Goal: Task Accomplishment & Management: Manage account settings

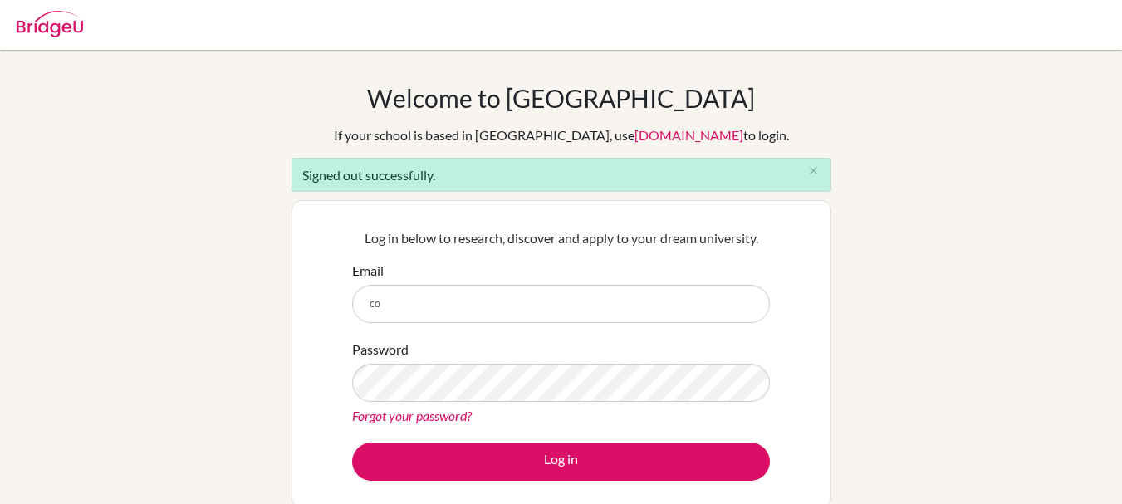
type input "c"
type input "[EMAIL_ADDRESS][DOMAIN_NAME]"
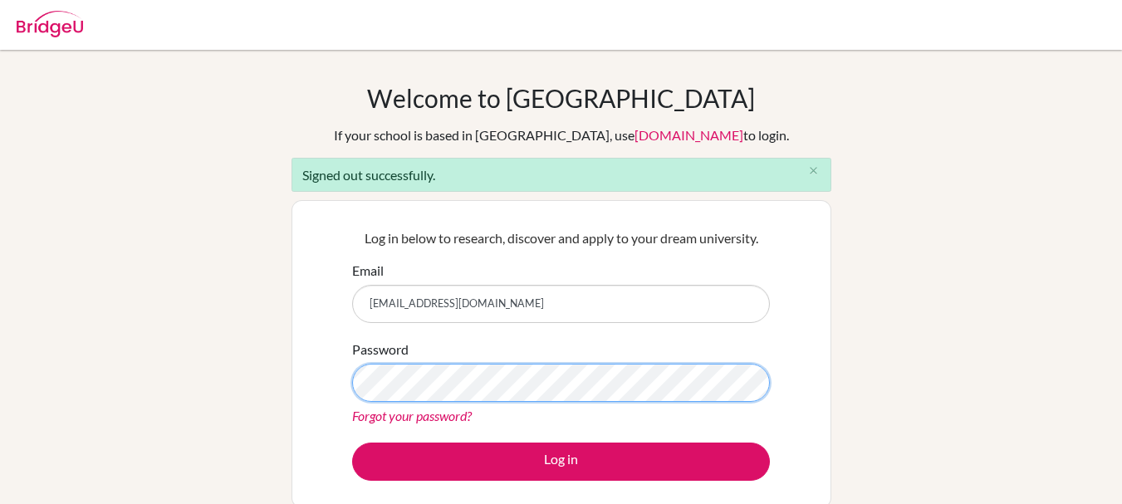
click at [323, 370] on div "Log in below to research, discover and apply to your dream university. Email [E…" at bounding box center [562, 354] width 540 height 308
click at [352, 443] on button "Log in" at bounding box center [561, 462] width 418 height 38
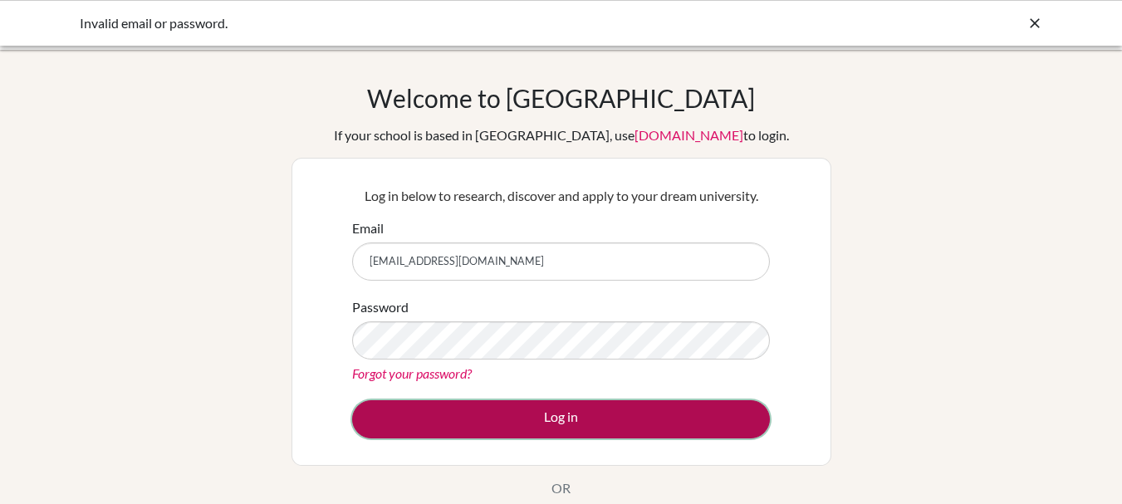
click at [379, 414] on button "Log in" at bounding box center [561, 419] width 418 height 38
click at [626, 419] on button "Log in" at bounding box center [561, 419] width 418 height 38
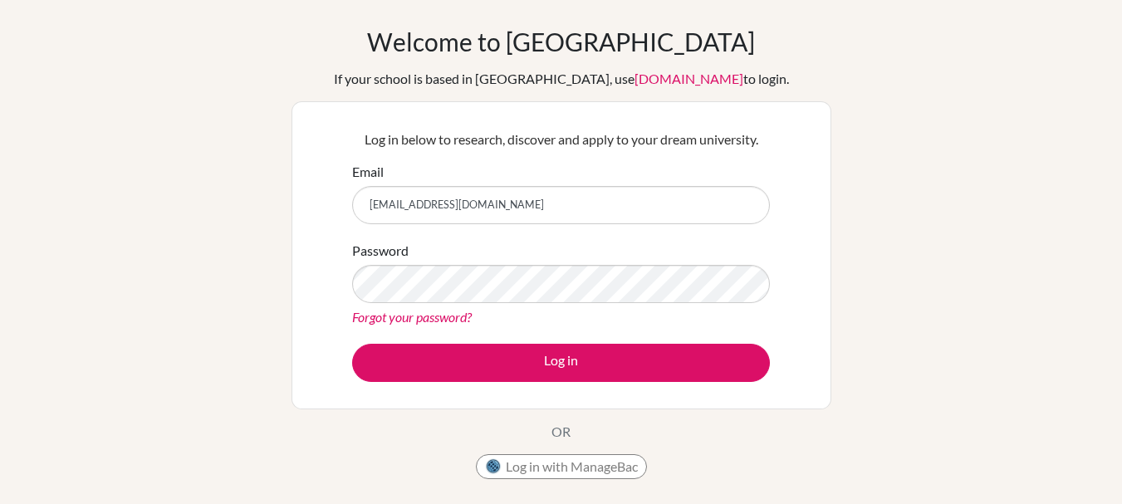
scroll to position [83, 0]
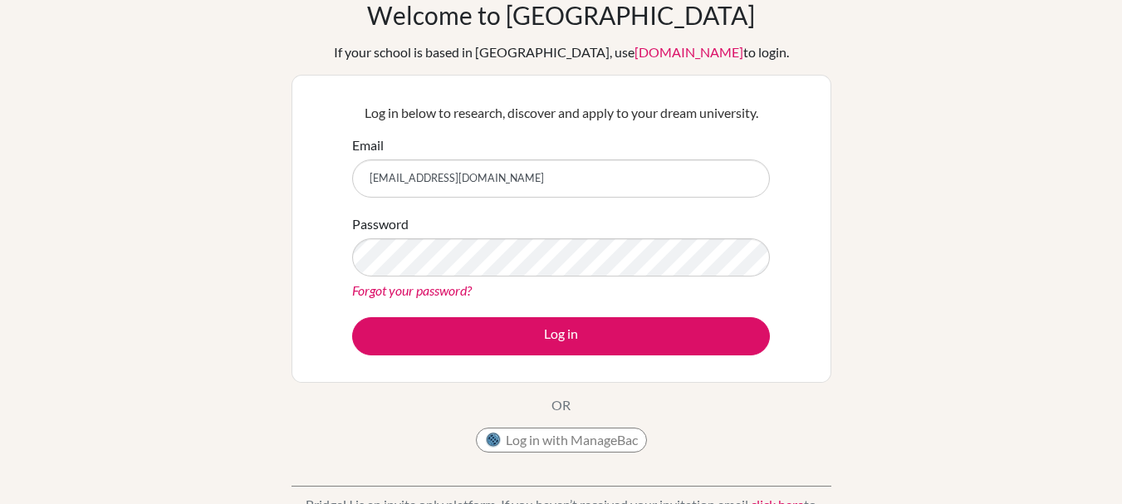
click at [456, 286] on link "Forgot your password?" at bounding box center [412, 290] width 120 height 16
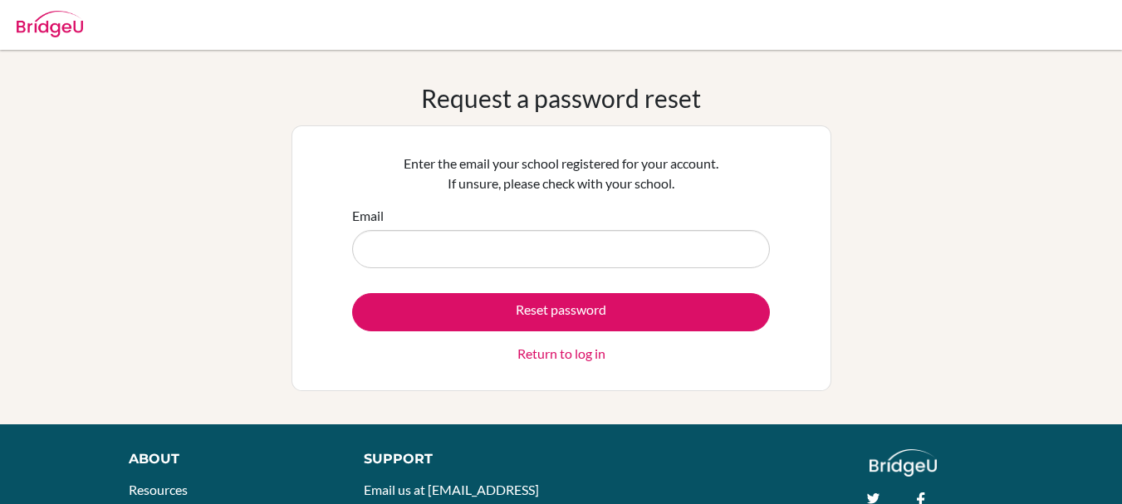
click at [625, 253] on input "Email" at bounding box center [561, 249] width 418 height 38
type input "k"
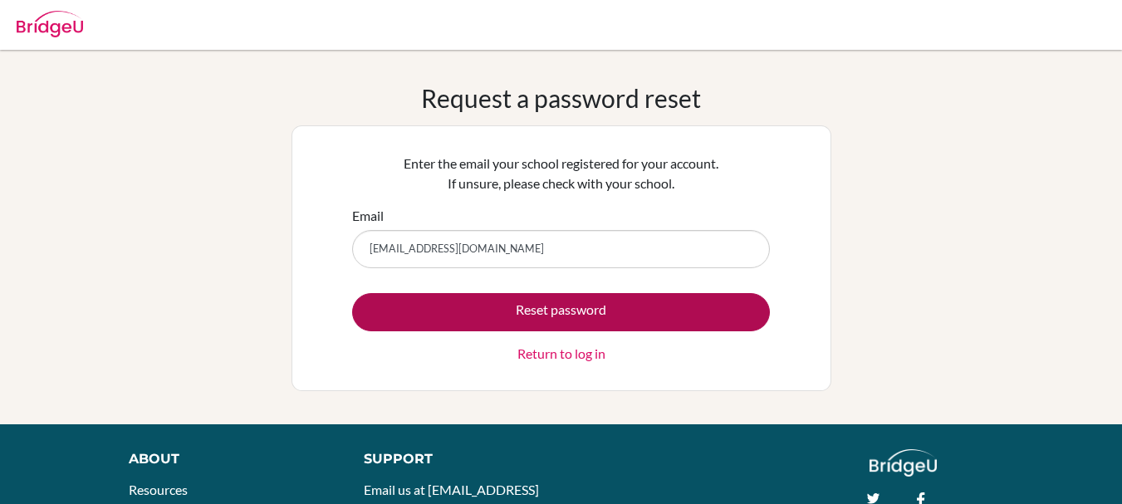
type input "[EMAIL_ADDRESS][DOMAIN_NAME]"
click at [607, 309] on button "Reset password" at bounding box center [561, 312] width 418 height 38
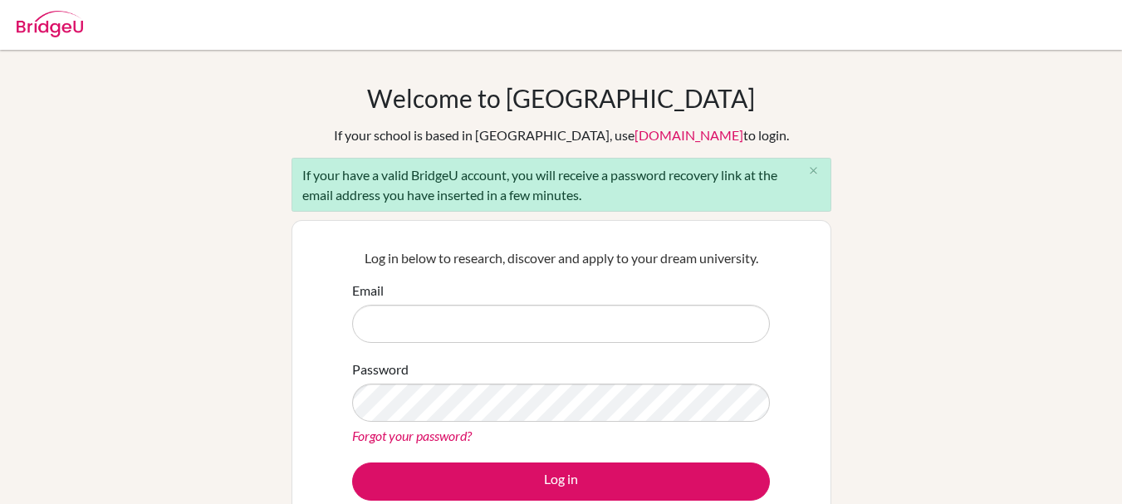
type input "[EMAIL_ADDRESS][DOMAIN_NAME]"
drag, startPoint x: 525, startPoint y: 307, endPoint x: 335, endPoint y: 320, distance: 190.6
click at [335, 320] on div "Log in below to research, discover and apply to your dream university. Email [E…" at bounding box center [562, 374] width 540 height 308
click at [437, 325] on input "Email" at bounding box center [561, 324] width 418 height 38
type input "[EMAIL_ADDRESS][DOMAIN_NAME]"
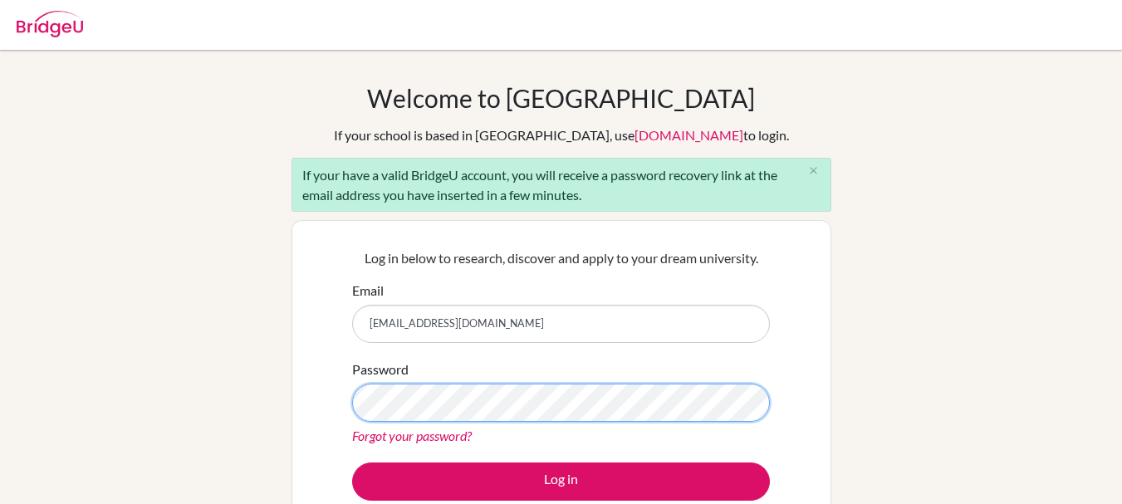
click at [352, 463] on button "Log in" at bounding box center [561, 482] width 418 height 38
